Goal: Communication & Community: Answer question/provide support

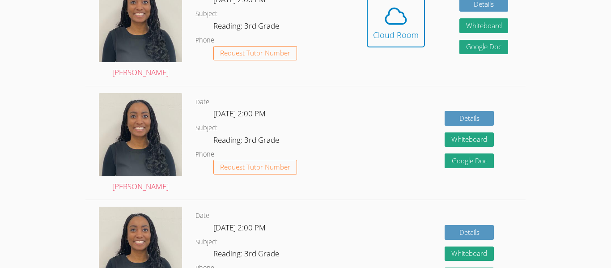
scroll to position [307, 0]
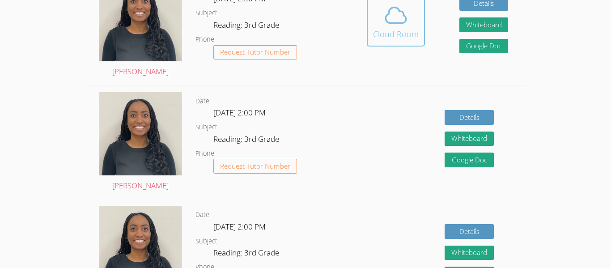
click at [398, 34] on div "Cloud Room" at bounding box center [396, 34] width 46 height 13
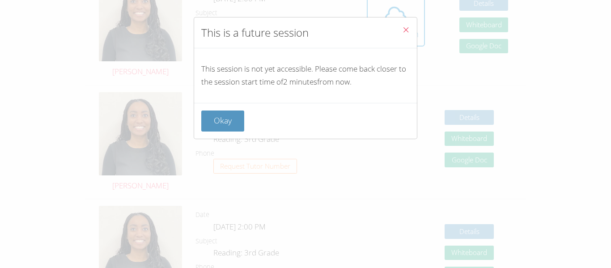
click at [412, 21] on button "Close" at bounding box center [406, 30] width 22 height 27
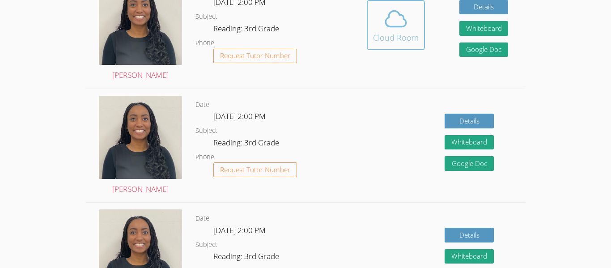
click at [412, 32] on div "Cloud Room" at bounding box center [396, 37] width 46 height 13
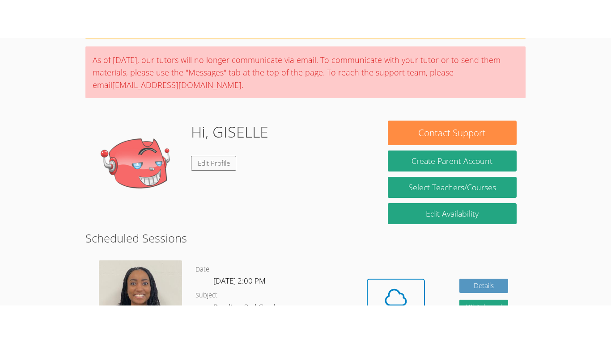
scroll to position [79, 0]
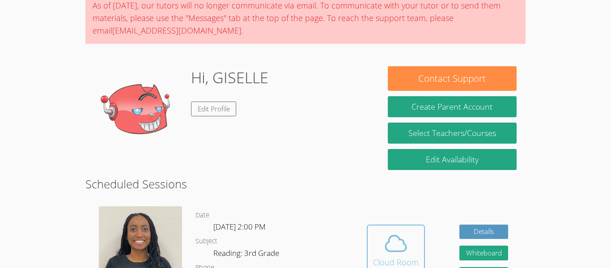
click at [393, 238] on icon at bounding box center [395, 243] width 25 height 25
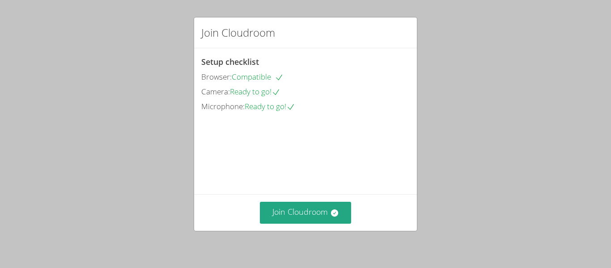
click at [323, 206] on button "Join Cloudroom" at bounding box center [306, 213] width 92 height 22
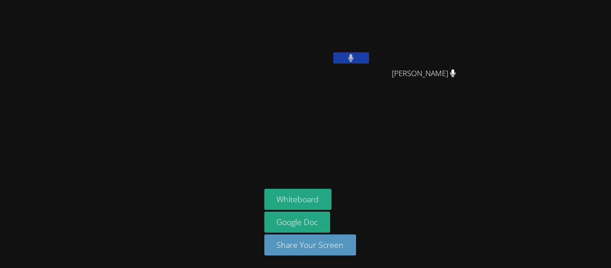
click at [352, 54] on icon at bounding box center [351, 58] width 6 height 8
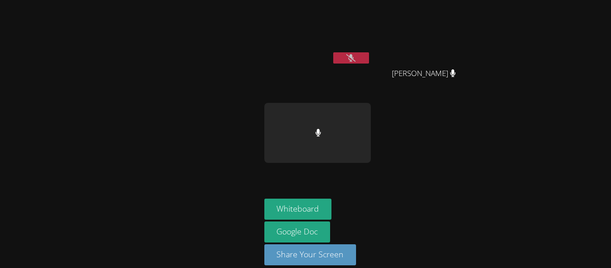
click at [352, 54] on icon at bounding box center [350, 58] width 9 height 8
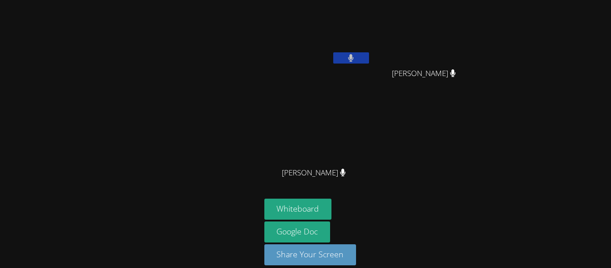
click at [351, 54] on icon at bounding box center [351, 58] width 6 height 8
click at [351, 54] on icon at bounding box center [350, 58] width 9 height 8
click at [351, 54] on icon at bounding box center [351, 58] width 6 height 8
click at [437, 28] on video at bounding box center [427, 34] width 106 height 60
click at [346, 118] on video at bounding box center [317, 133] width 106 height 60
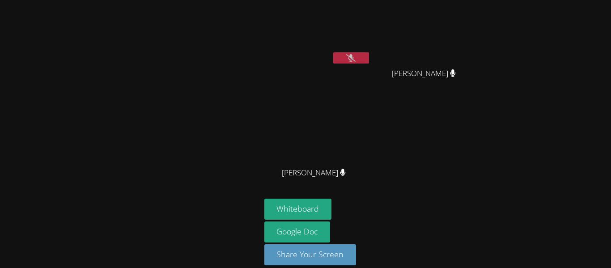
click at [323, 132] on video at bounding box center [317, 133] width 106 height 60
click at [354, 58] on icon at bounding box center [350, 58] width 9 height 8
click at [354, 58] on button at bounding box center [351, 57] width 36 height 11
click at [355, 59] on icon at bounding box center [350, 58] width 9 height 8
click at [355, 59] on button at bounding box center [351, 57] width 36 height 11
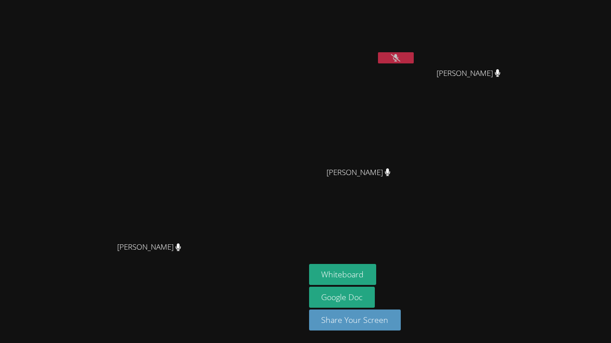
click at [400, 56] on icon at bounding box center [395, 58] width 9 height 8
click at [413, 56] on button at bounding box center [396, 57] width 36 height 11
click at [400, 56] on icon at bounding box center [395, 58] width 9 height 8
click at [413, 56] on button at bounding box center [396, 57] width 36 height 11
click at [413, 55] on button at bounding box center [396, 57] width 36 height 11
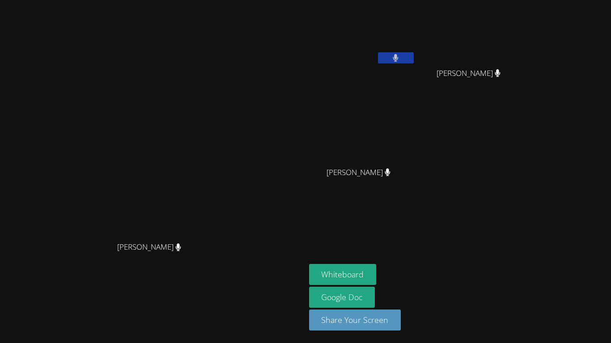
click at [413, 56] on button at bounding box center [396, 57] width 36 height 11
click at [525, 9] on video at bounding box center [472, 34] width 106 height 60
drag, startPoint x: 553, startPoint y: 38, endPoint x: 562, endPoint y: 37, distance: 9.0
click at [525, 37] on video at bounding box center [472, 34] width 106 height 60
click at [525, 44] on video at bounding box center [472, 34] width 106 height 60
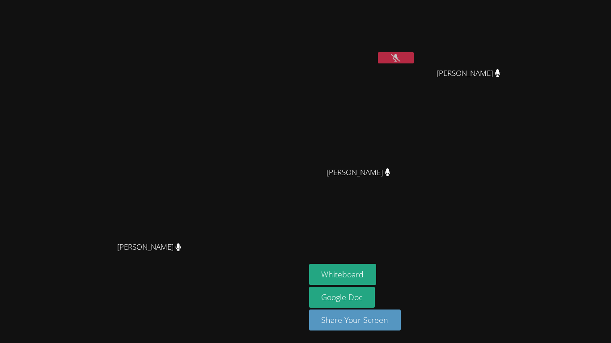
click at [512, 57] on video at bounding box center [472, 34] width 106 height 60
click at [525, 34] on video at bounding box center [472, 34] width 106 height 60
click at [525, 29] on video at bounding box center [472, 34] width 106 height 60
drag, startPoint x: 545, startPoint y: 29, endPoint x: 521, endPoint y: 46, distance: 29.3
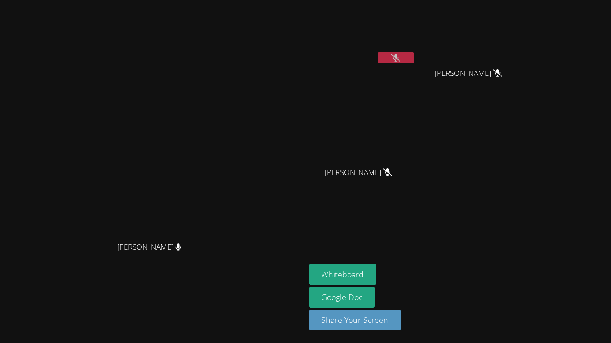
click at [521, 46] on video at bounding box center [472, 34] width 106 height 60
click at [522, 45] on video at bounding box center [472, 34] width 106 height 60
click at [413, 59] on button at bounding box center [396, 57] width 36 height 11
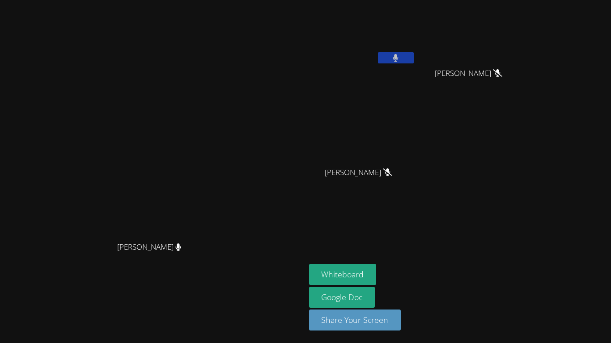
click at [413, 59] on button at bounding box center [396, 57] width 36 height 11
click at [413, 57] on button at bounding box center [396, 57] width 36 height 11
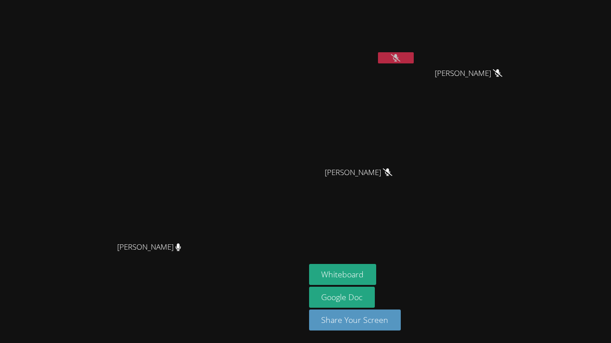
click at [400, 57] on icon at bounding box center [395, 58] width 9 height 8
click at [398, 57] on icon at bounding box center [395, 58] width 5 height 8
click at [400, 60] on icon at bounding box center [395, 58] width 9 height 8
click at [398, 60] on icon at bounding box center [395, 58] width 5 height 8
click at [400, 57] on icon at bounding box center [395, 58] width 9 height 8
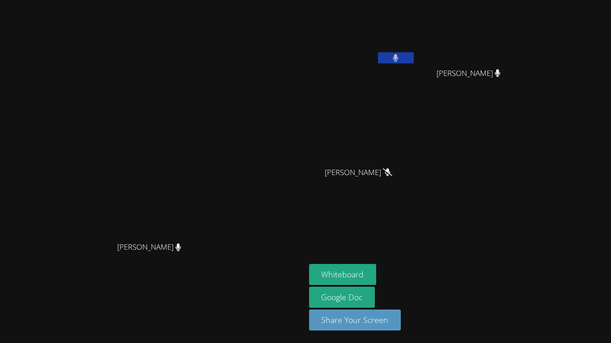
click at [413, 55] on button at bounding box center [396, 57] width 36 height 11
click at [376, 267] on button "Whiteboard" at bounding box center [342, 274] width 67 height 21
click at [413, 58] on button at bounding box center [396, 57] width 36 height 11
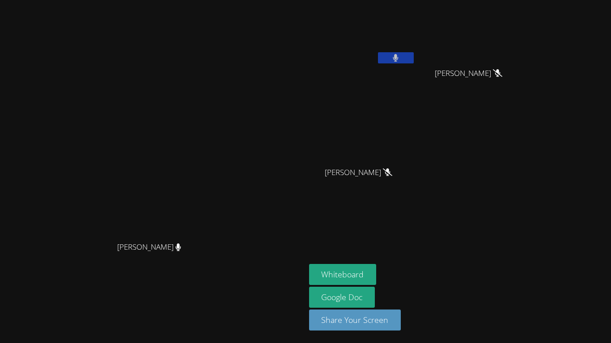
click at [413, 58] on button at bounding box center [396, 57] width 36 height 11
click at [400, 56] on icon at bounding box center [395, 58] width 9 height 8
click at [398, 56] on icon at bounding box center [395, 58] width 5 height 8
click at [415, 114] on video at bounding box center [362, 133] width 106 height 60
drag, startPoint x: 473, startPoint y: 121, endPoint x: 455, endPoint y: 170, distance: 52.6
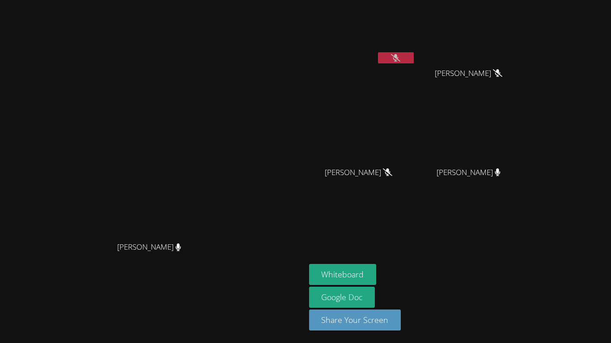
click at [415, 170] on div "[PERSON_NAME] [PERSON_NAME]" at bounding box center [362, 151] width 106 height 96
click at [415, 126] on video at bounding box center [362, 133] width 106 height 60
click at [415, 129] on video at bounding box center [362, 133] width 106 height 60
drag, startPoint x: 445, startPoint y: 157, endPoint x: 417, endPoint y: 184, distance: 38.9
click at [415, 184] on div "[PERSON_NAME] [PERSON_NAME]" at bounding box center [362, 151] width 106 height 96
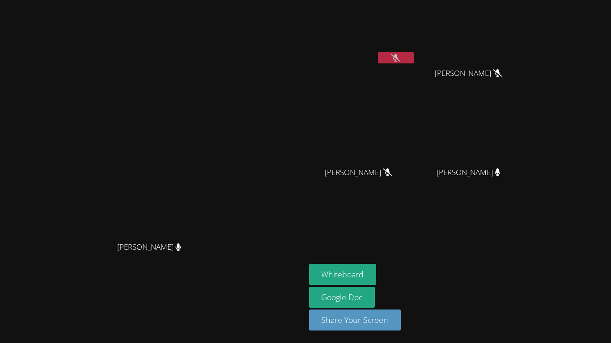
drag, startPoint x: 461, startPoint y: 156, endPoint x: 429, endPoint y: 169, distance: 34.7
click at [415, 169] on div "[PERSON_NAME] [PERSON_NAME]" at bounding box center [362, 151] width 106 height 96
click at [415, 122] on video at bounding box center [362, 133] width 106 height 60
click at [415, 133] on video at bounding box center [362, 133] width 106 height 60
click at [415, 148] on video at bounding box center [362, 133] width 106 height 60
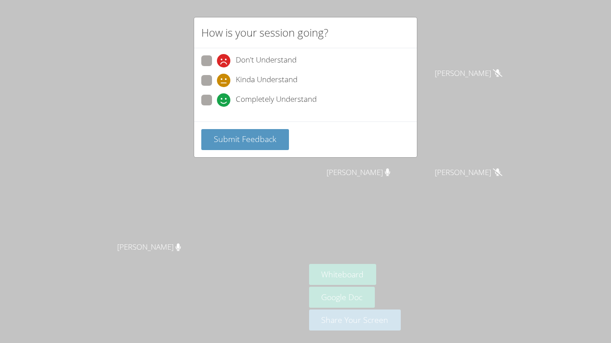
click at [250, 61] on span "Don't Understand" at bounding box center [266, 60] width 61 height 13
click at [224, 61] on input "Don't Understand" at bounding box center [221, 59] width 8 height 8
radio input "true"
click at [217, 87] on span at bounding box center [217, 87] width 0 height 0
click at [217, 80] on input "Kinda Understand" at bounding box center [221, 79] width 8 height 8
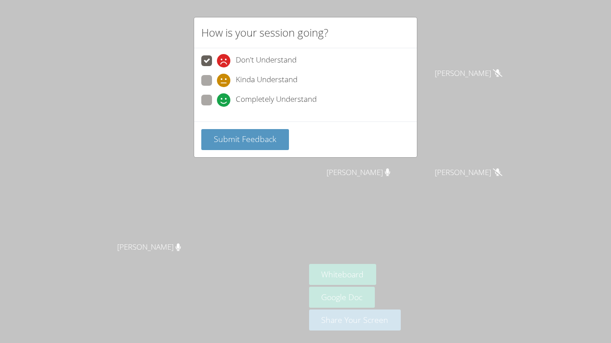
radio input "true"
click at [241, 133] on button "Submit Feedback" at bounding box center [245, 139] width 88 height 21
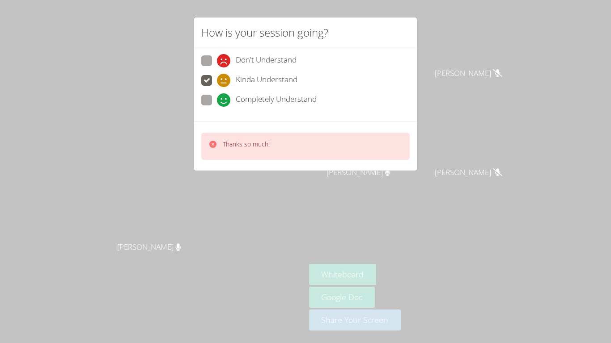
click at [247, 173] on div "How is your session going? Don't Understand Kinda Understand Completely Underst…" at bounding box center [305, 171] width 611 height 343
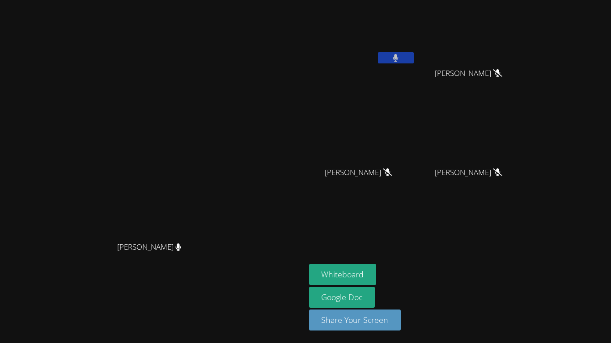
click at [413, 55] on button at bounding box center [396, 57] width 36 height 11
click at [413, 56] on button at bounding box center [396, 57] width 36 height 11
click at [398, 55] on icon at bounding box center [395, 58] width 6 height 8
click at [376, 267] on button "Whiteboard" at bounding box center [342, 274] width 67 height 21
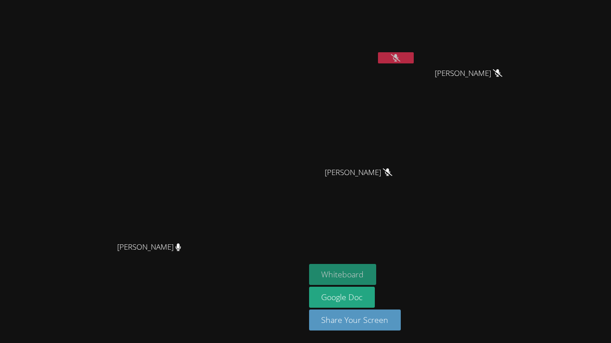
click at [376, 267] on button "Whiteboard" at bounding box center [342, 274] width 67 height 21
click at [376, 266] on button "Whiteboard" at bounding box center [342, 274] width 67 height 21
click at [488, 206] on aside "[PERSON_NAME] [PERSON_NAME] [PERSON_NAME] [PERSON_NAME] [PERSON_NAME] [PERSON_N…" at bounding box center [416, 171] width 223 height 343
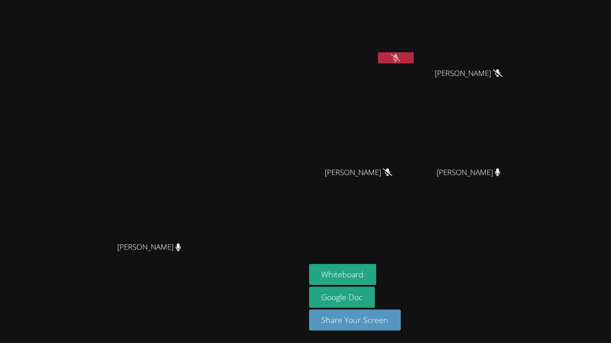
click at [415, 42] on video at bounding box center [362, 34] width 106 height 60
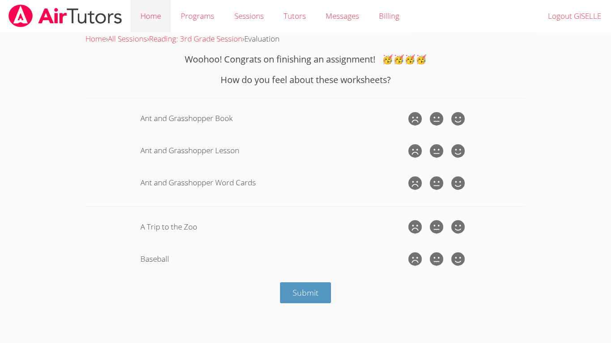
click at [133, 9] on link "Home" at bounding box center [151, 16] width 40 height 33
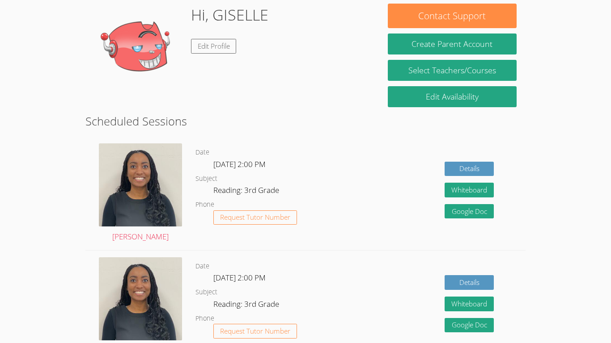
scroll to position [113, 0]
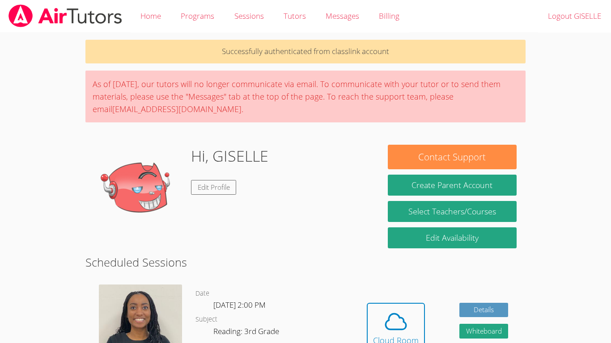
scroll to position [79, 0]
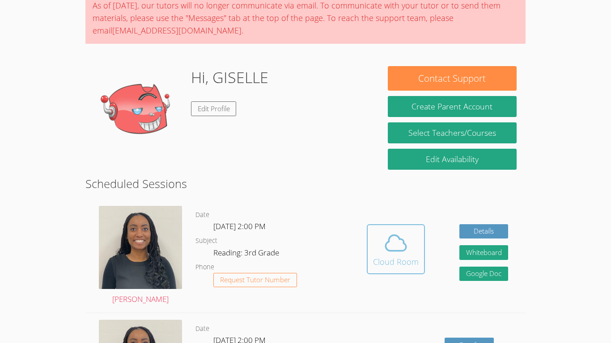
click at [407, 252] on icon at bounding box center [395, 243] width 25 height 25
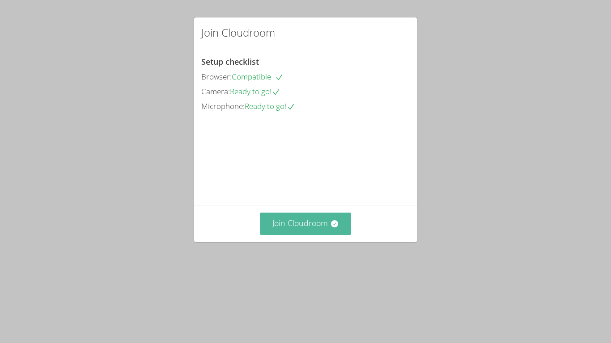
click at [318, 235] on button "Join Cloudroom" at bounding box center [306, 224] width 92 height 22
